Goal: Find specific page/section: Find specific page/section

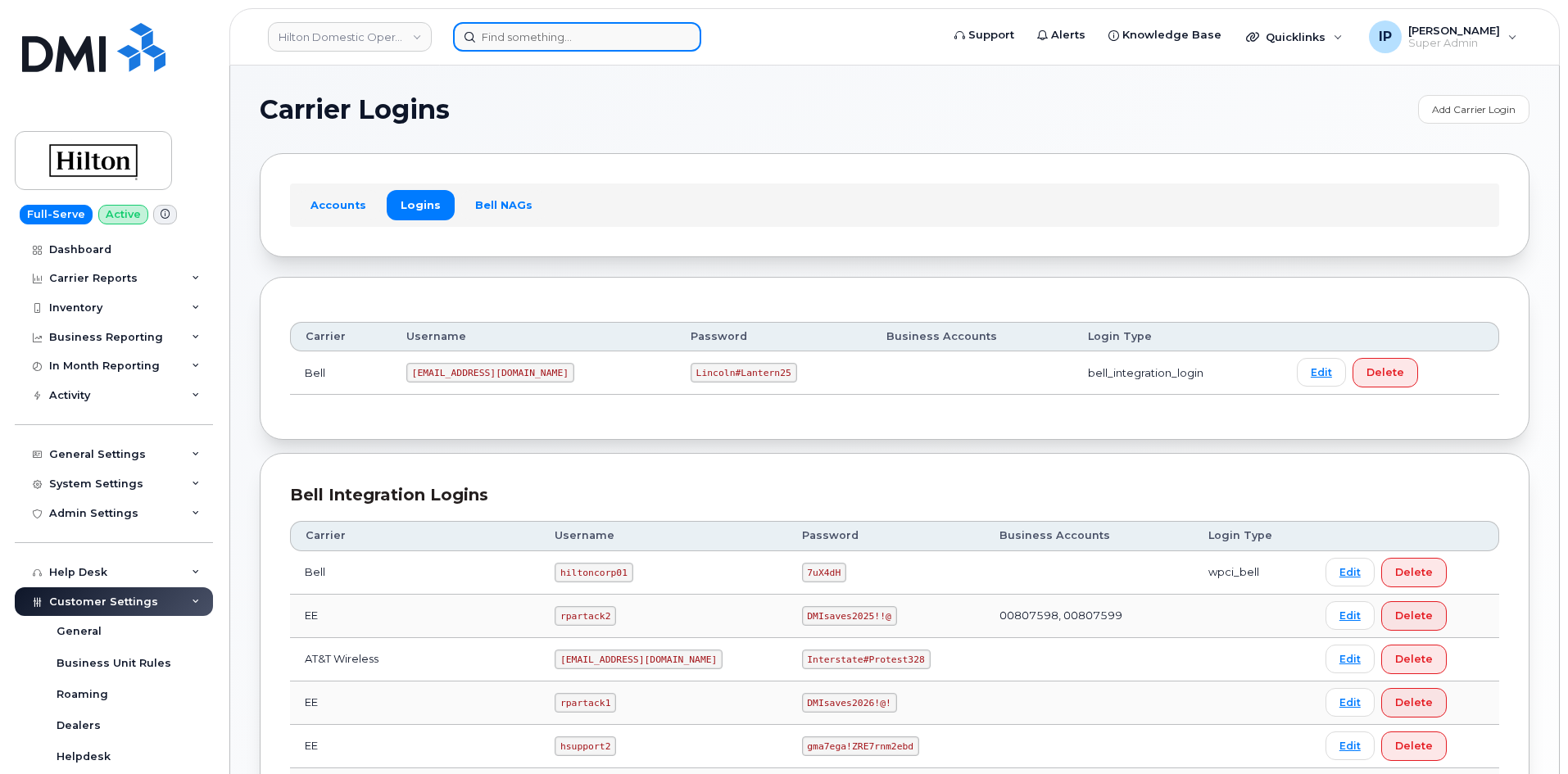
click at [499, 41] on input at bounding box center [577, 37] width 248 height 29
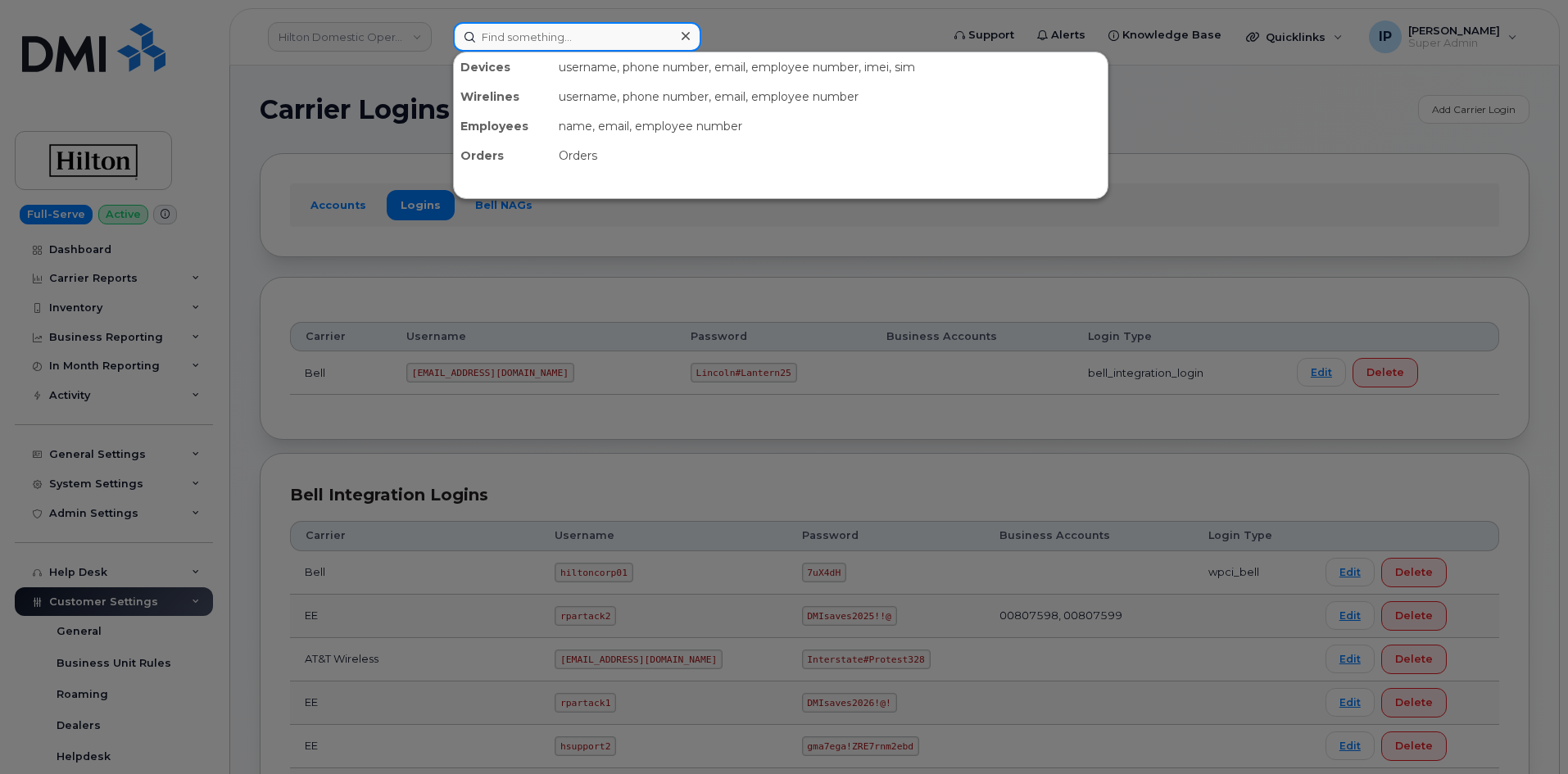
paste input "2245634432"
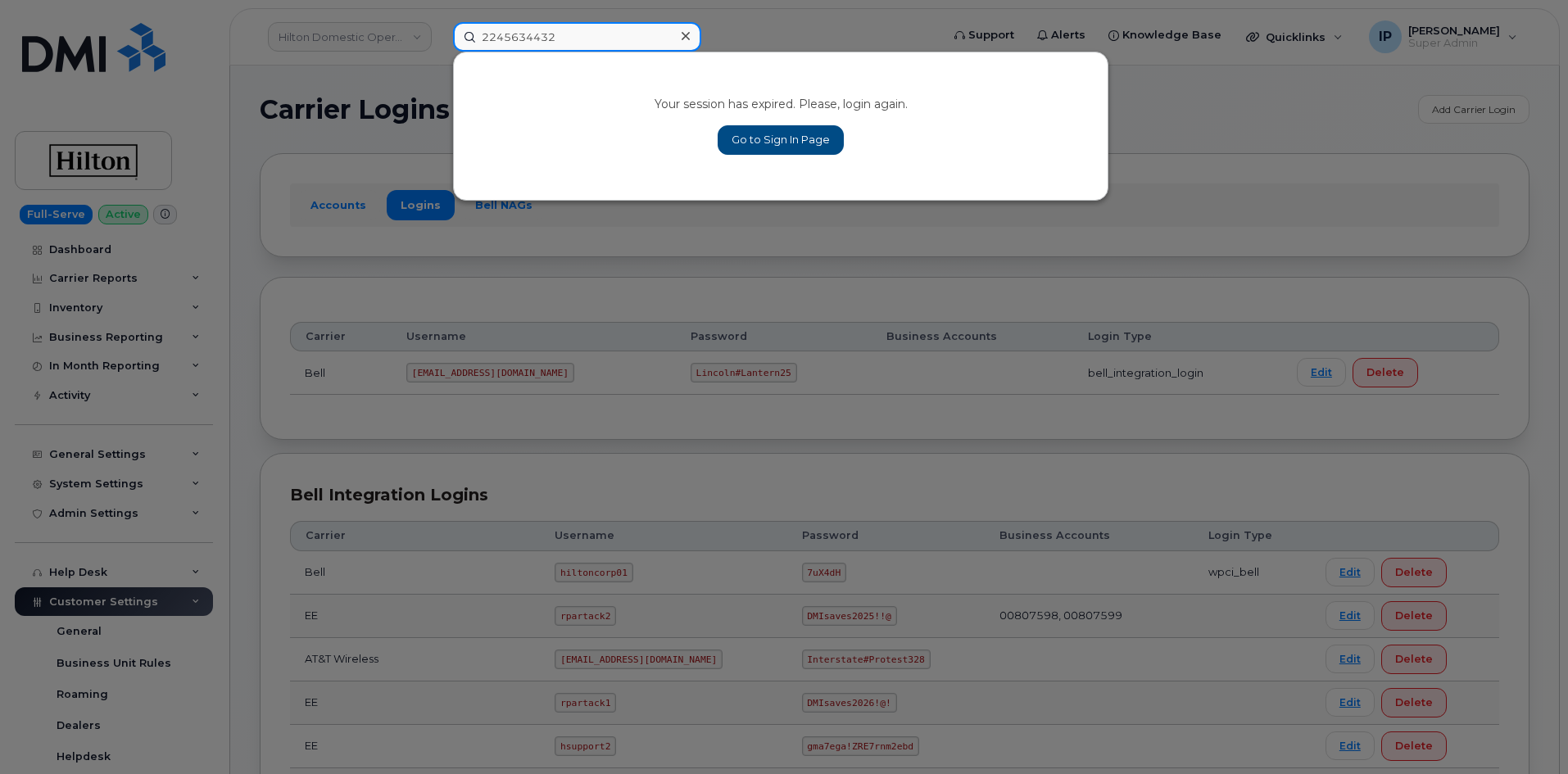
type input "2245634432"
click at [806, 137] on link "Go to Sign In Page" at bounding box center [780, 139] width 126 height 29
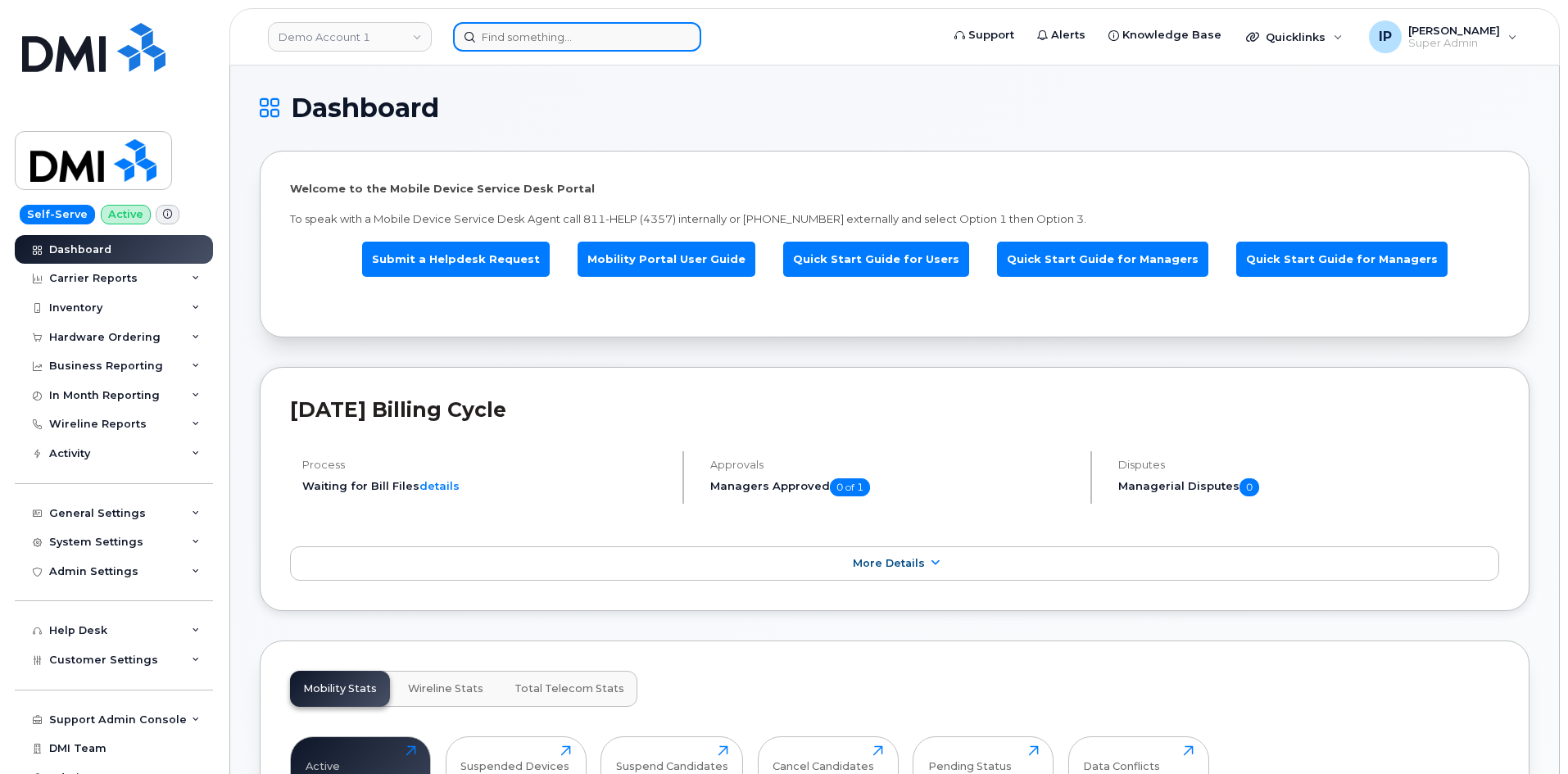
click at [575, 36] on input at bounding box center [577, 37] width 248 height 29
paste input "2245634432"
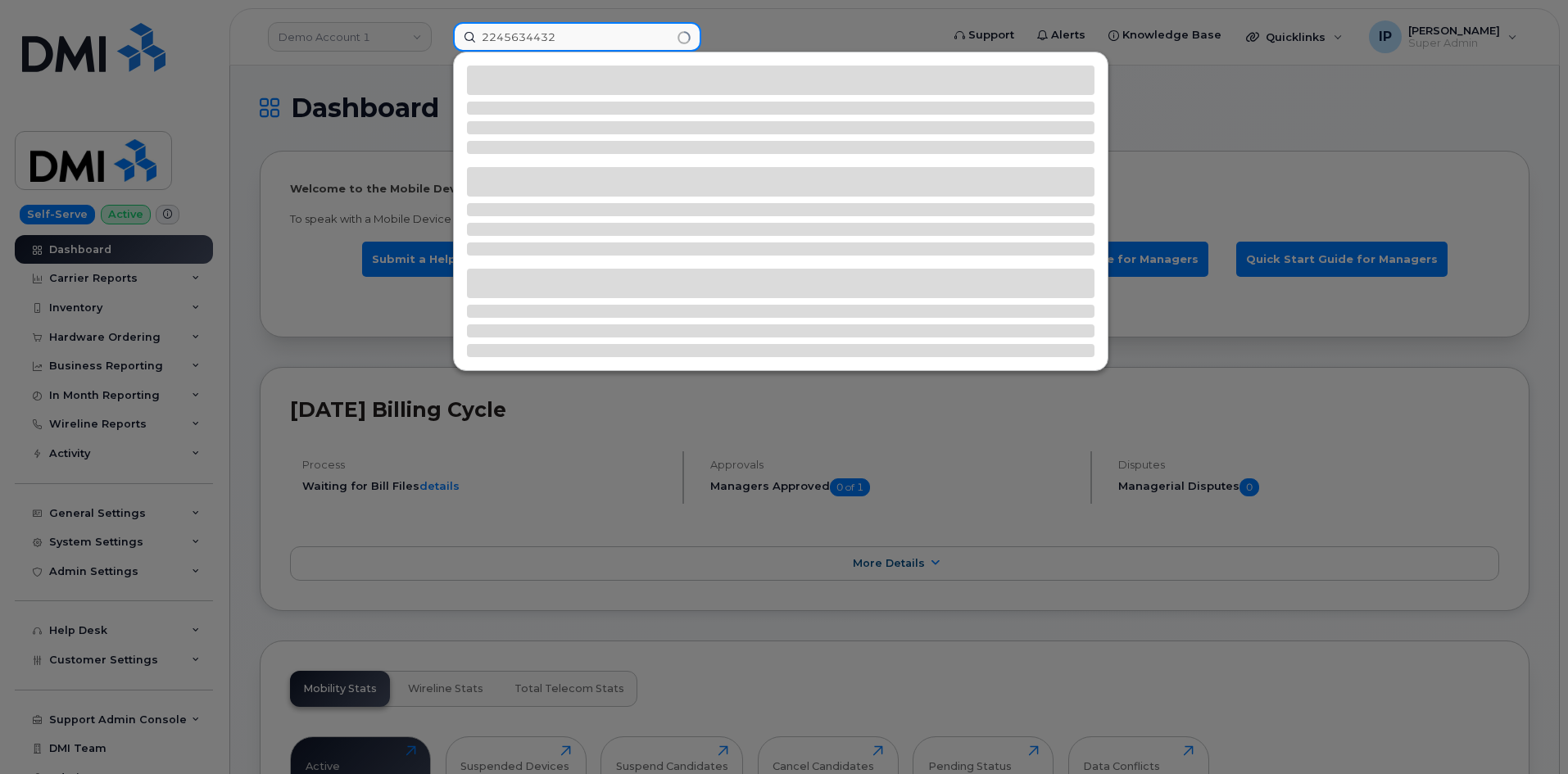
type input "2245634432"
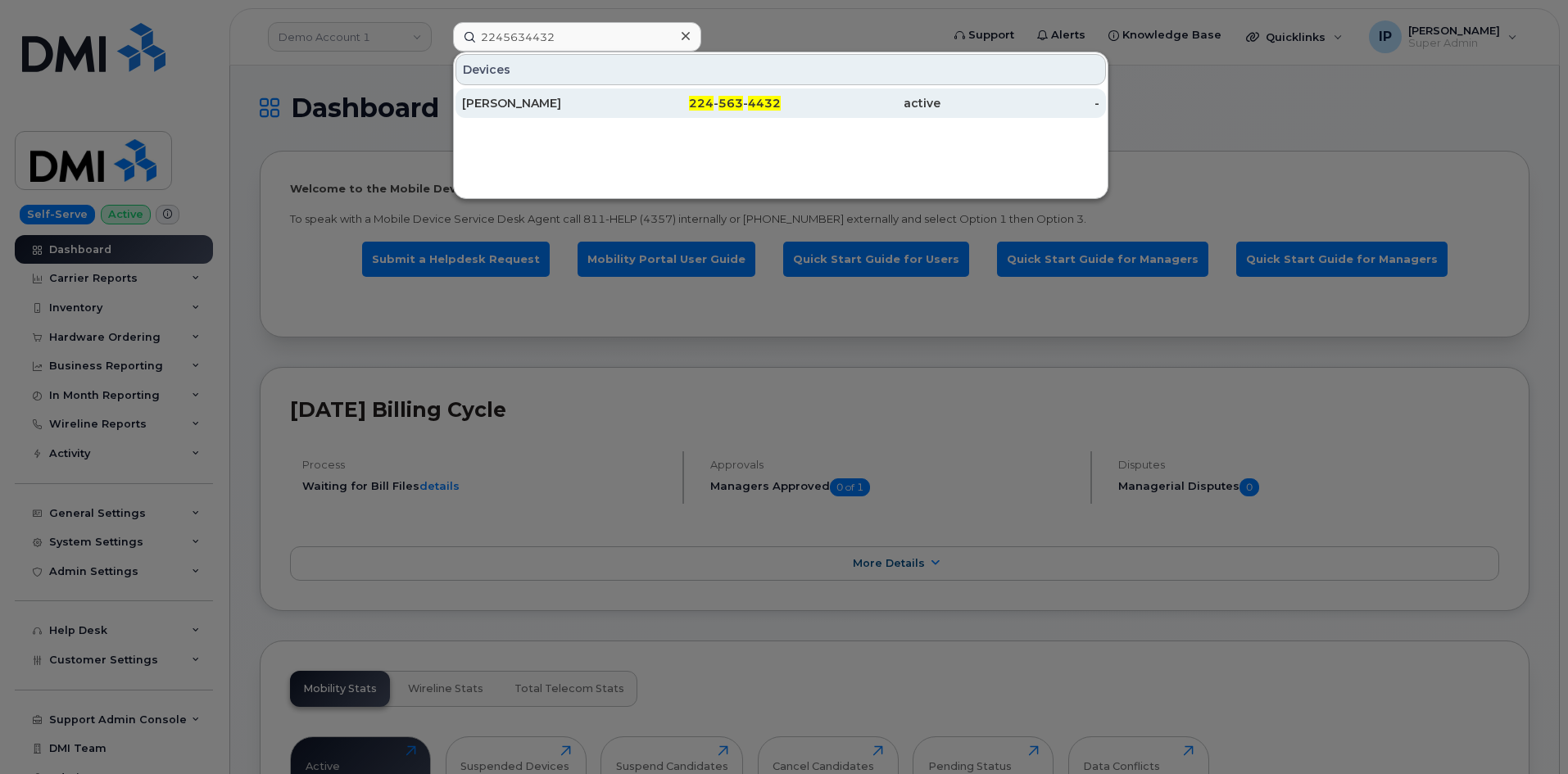
click at [663, 110] on div "224 - 563 - 4432" at bounding box center [701, 102] width 160 height 16
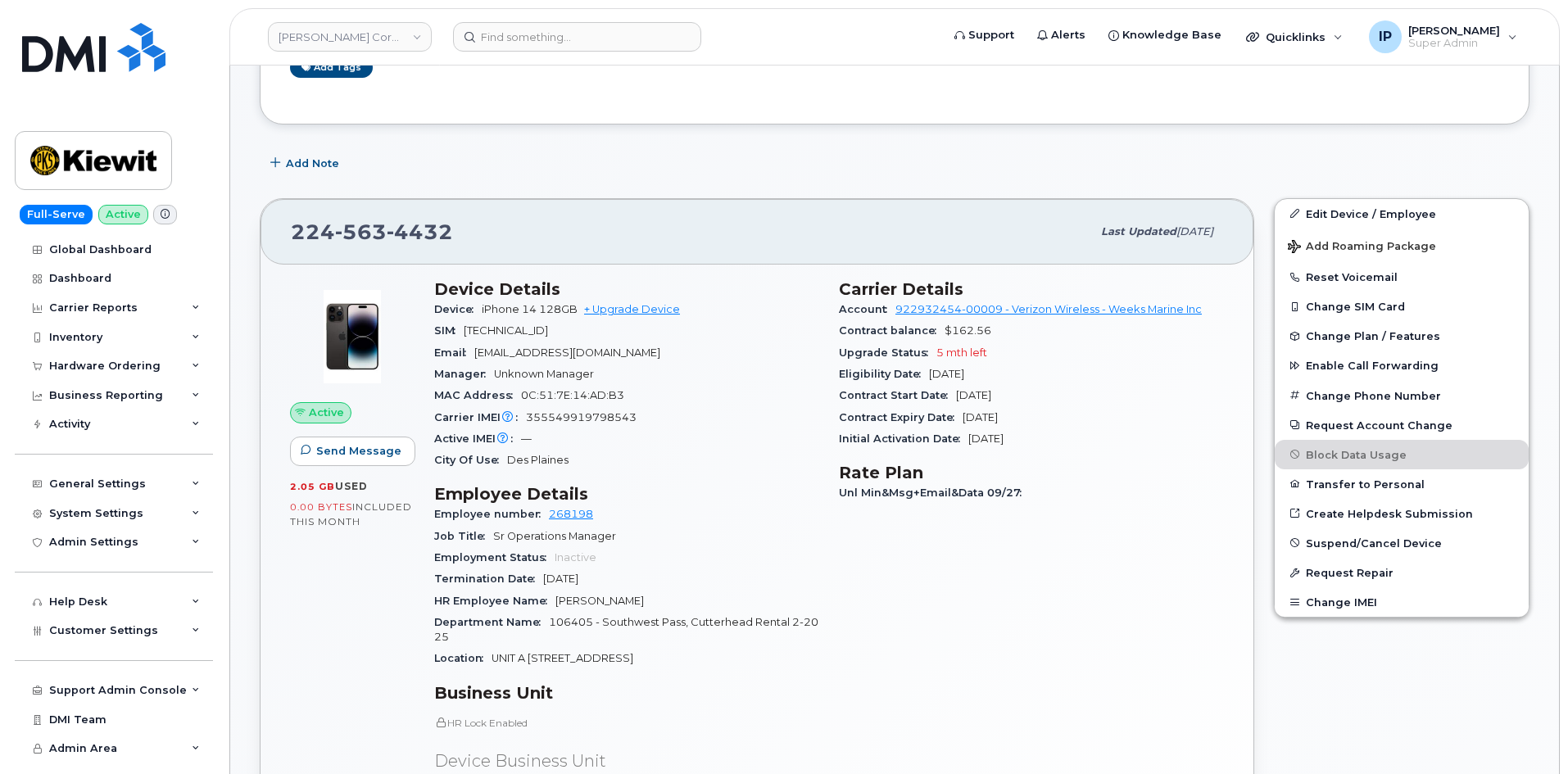
scroll to position [328, 0]
